Goal: Check status

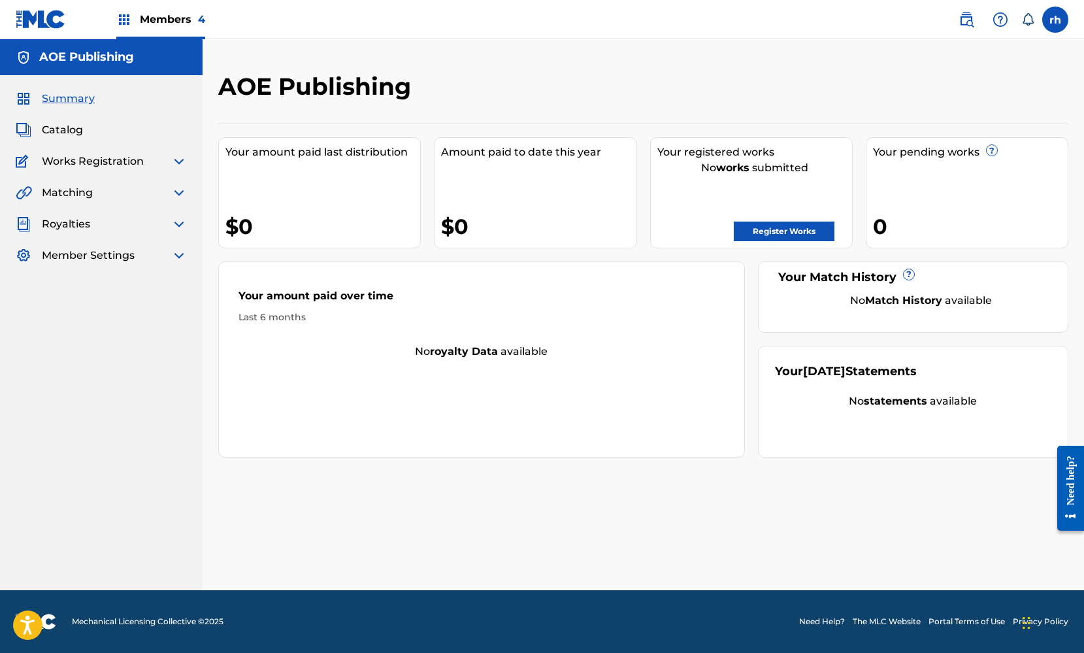
click at [67, 131] on span "Catalog" at bounding box center [62, 130] width 41 height 16
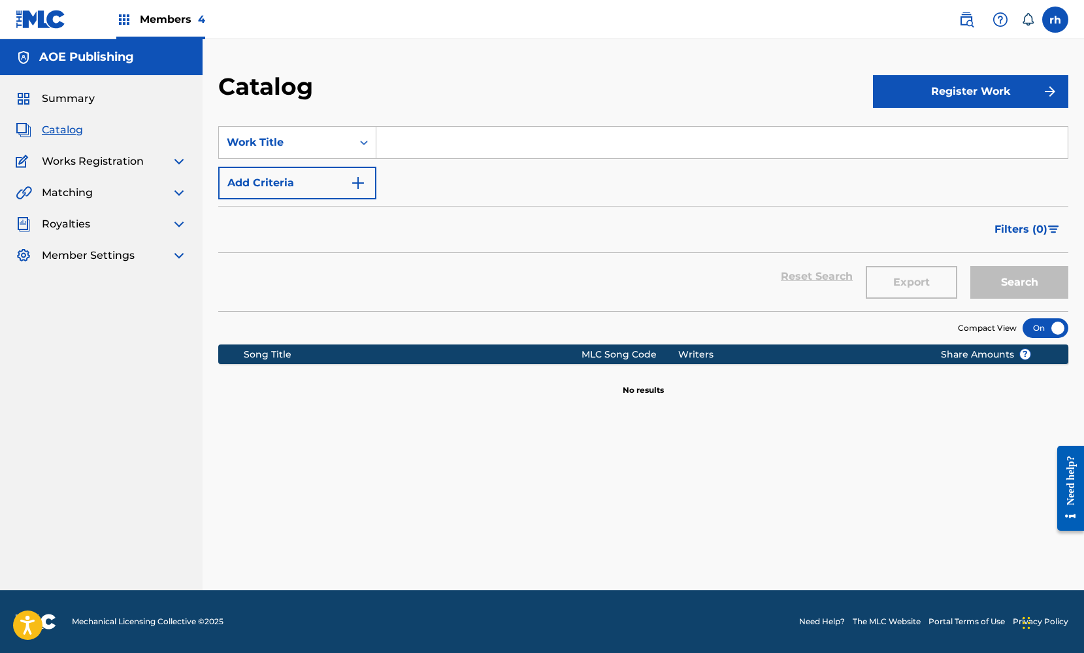
click at [84, 165] on span "Works Registration" at bounding box center [93, 162] width 102 height 16
click at [178, 156] on img at bounding box center [179, 162] width 16 height 16
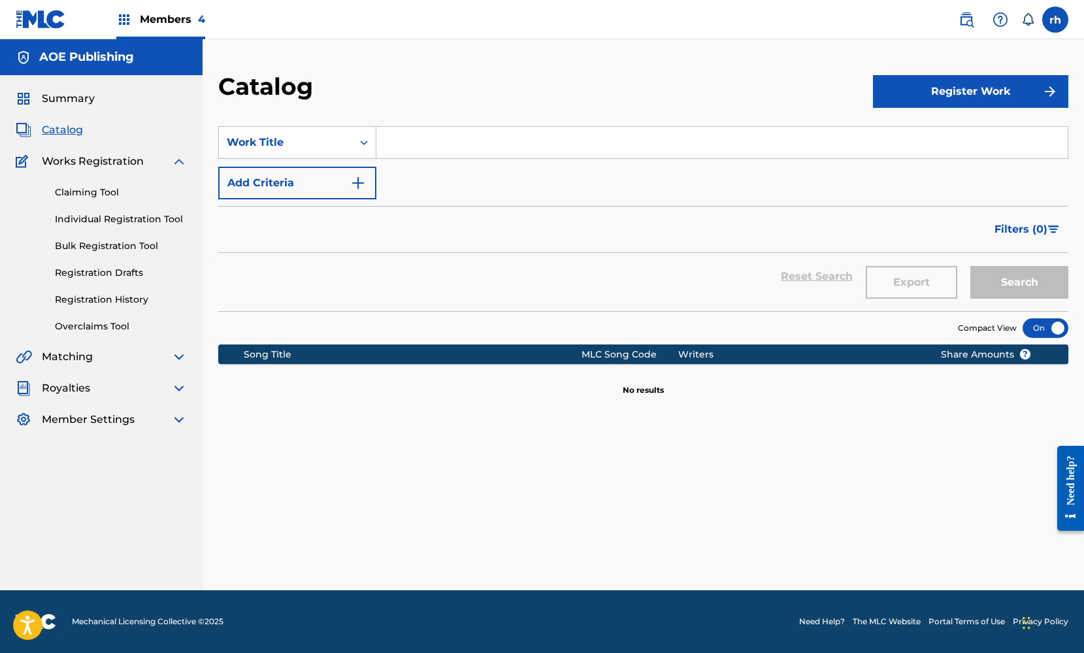
click at [84, 100] on span "Summary" at bounding box center [68, 99] width 53 height 16
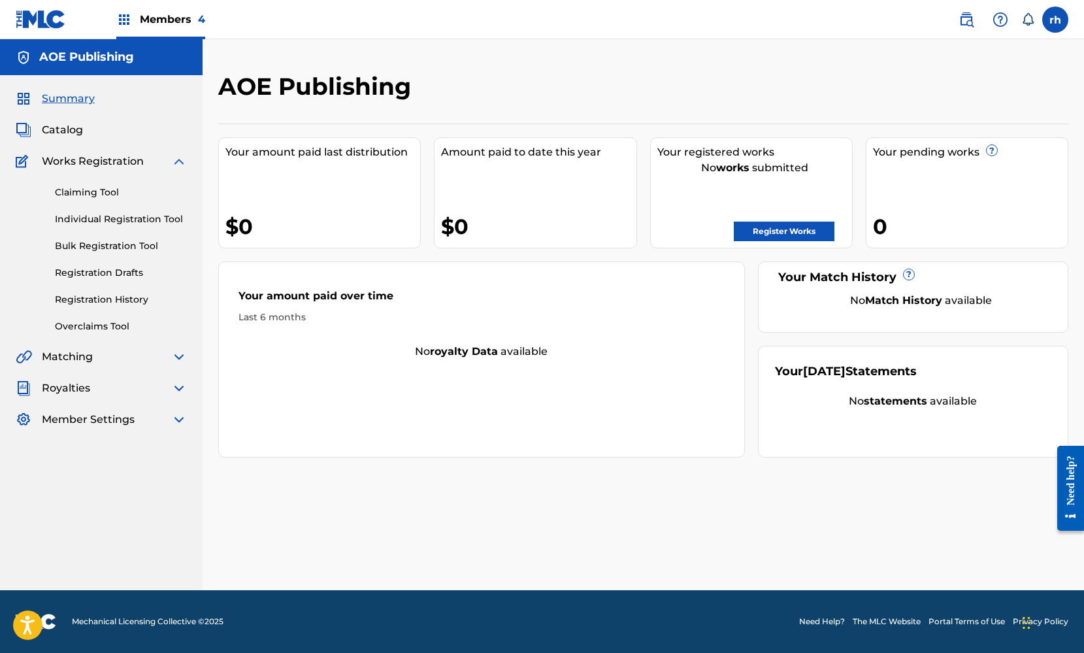
click at [71, 129] on span "Catalog" at bounding box center [62, 130] width 41 height 16
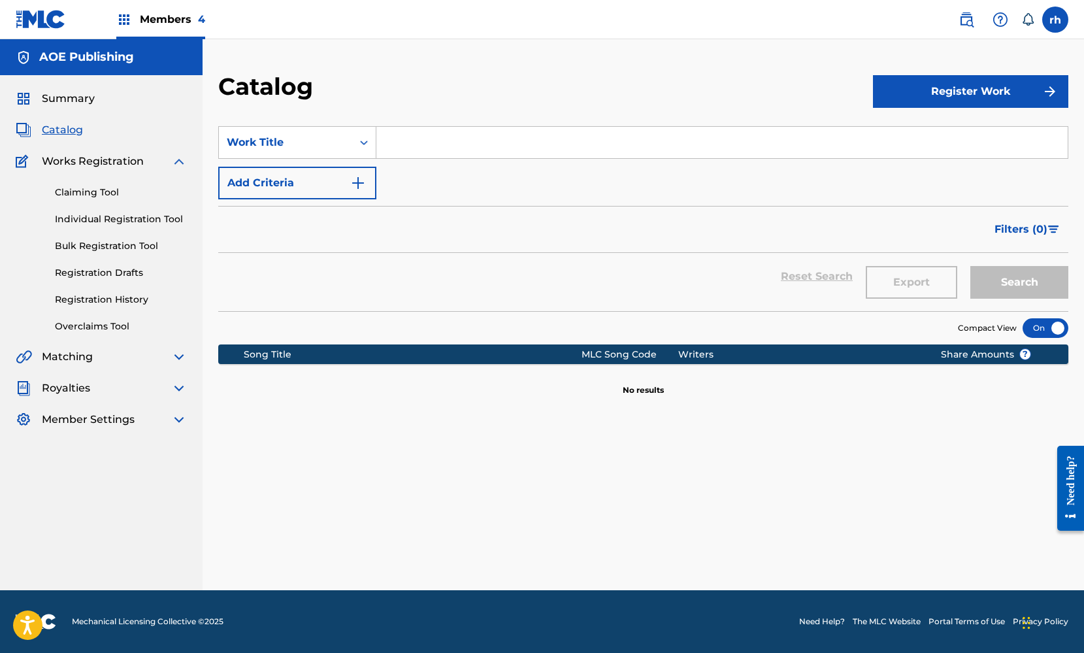
click at [103, 191] on link "Claiming Tool" at bounding box center [121, 193] width 132 height 14
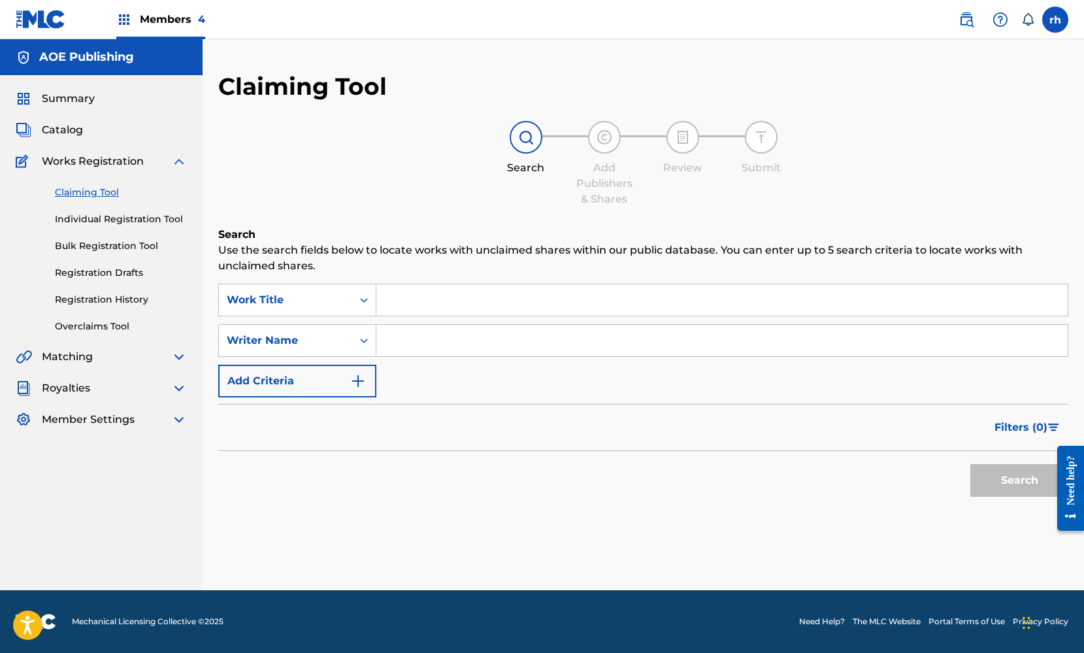
click at [127, 223] on link "Individual Registration Tool" at bounding box center [121, 219] width 132 height 14
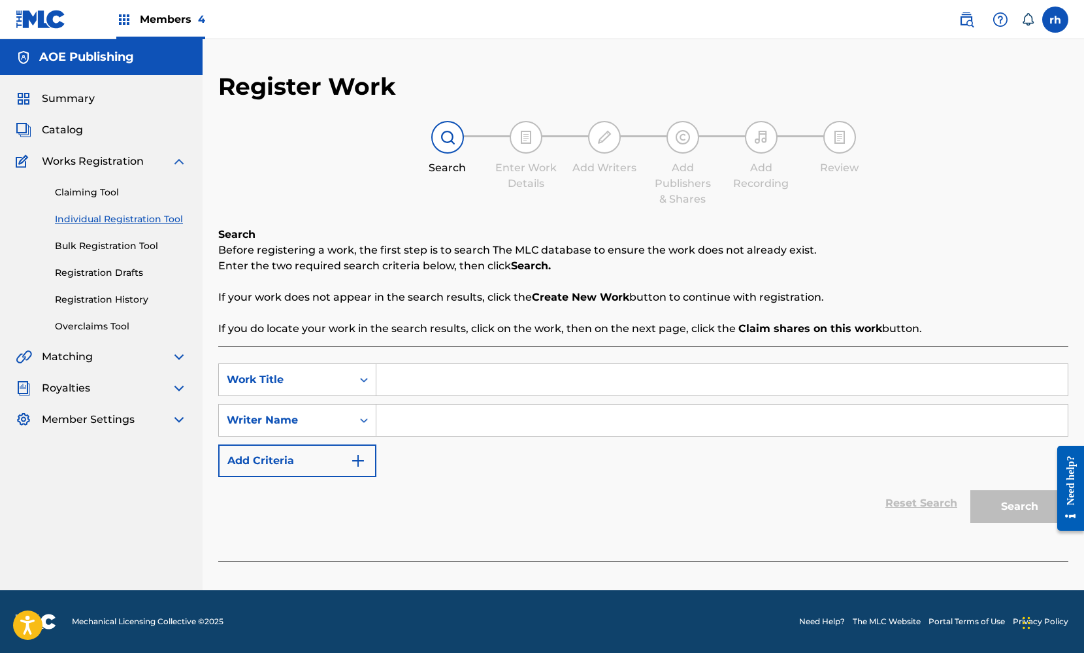
click at [110, 242] on link "Bulk Registration Tool" at bounding box center [121, 246] width 132 height 14
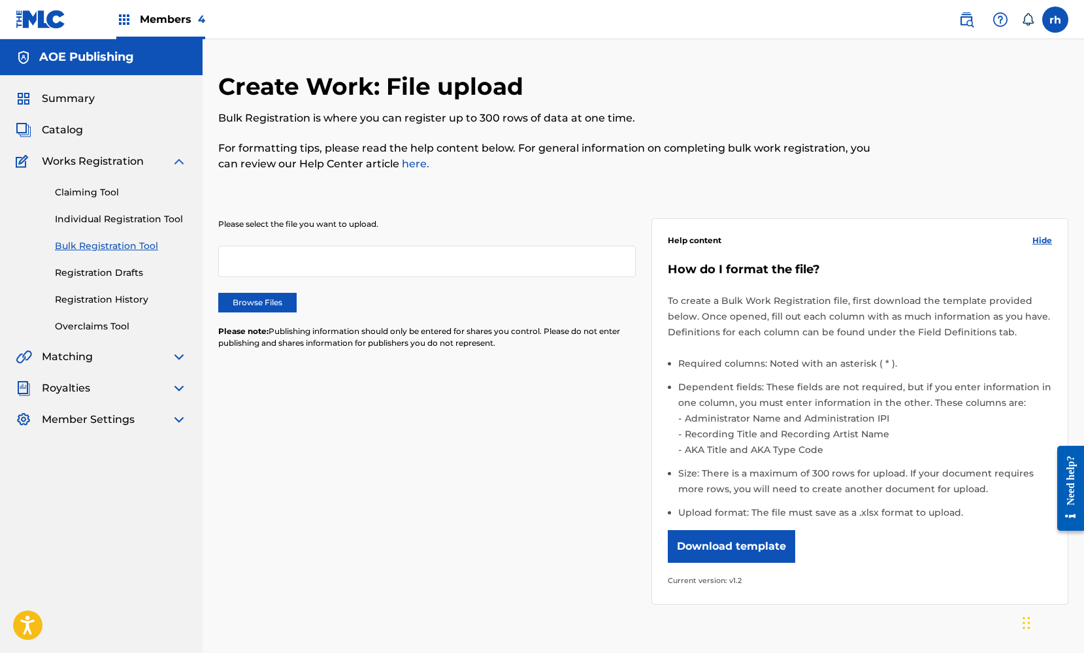
click at [103, 269] on link "Registration Drafts" at bounding box center [121, 273] width 132 height 14
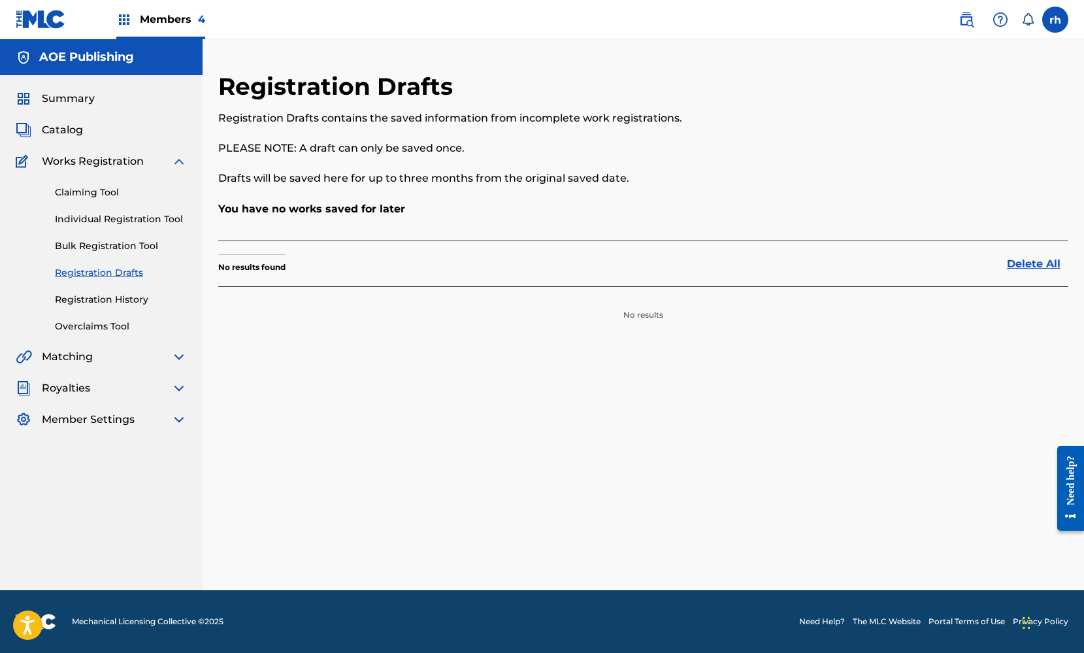
click at [106, 303] on link "Registration History" at bounding box center [121, 300] width 132 height 14
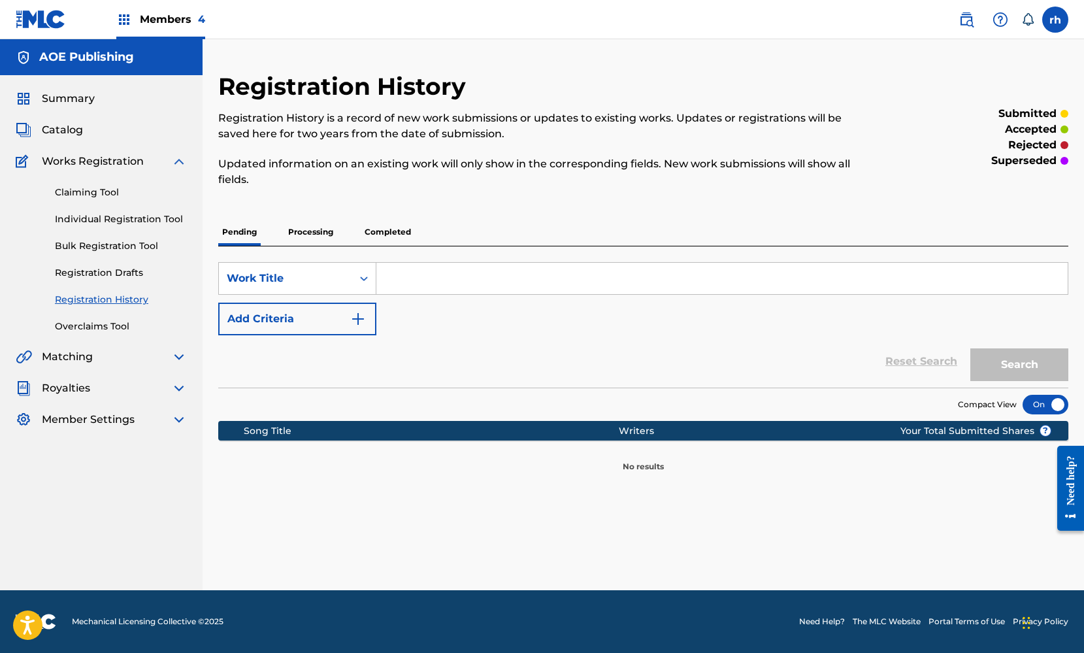
click at [309, 231] on p "Processing" at bounding box center [310, 231] width 53 height 27
